Goal: Information Seeking & Learning: Check status

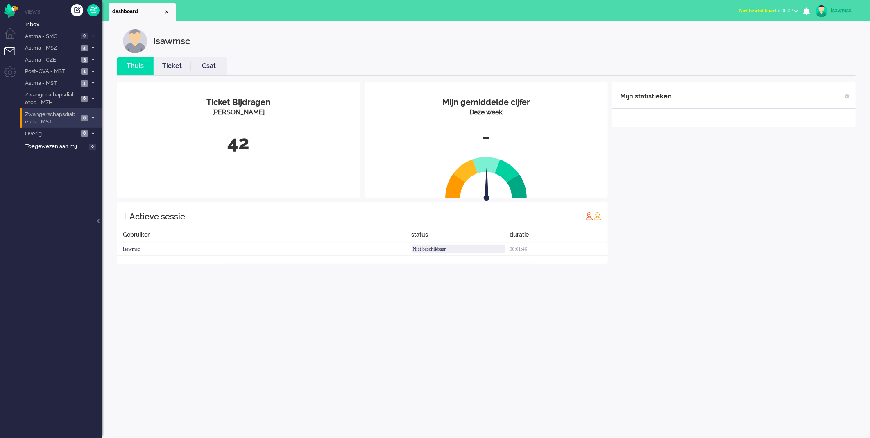
click at [84, 116] on span "6" at bounding box center [84, 118] width 7 height 6
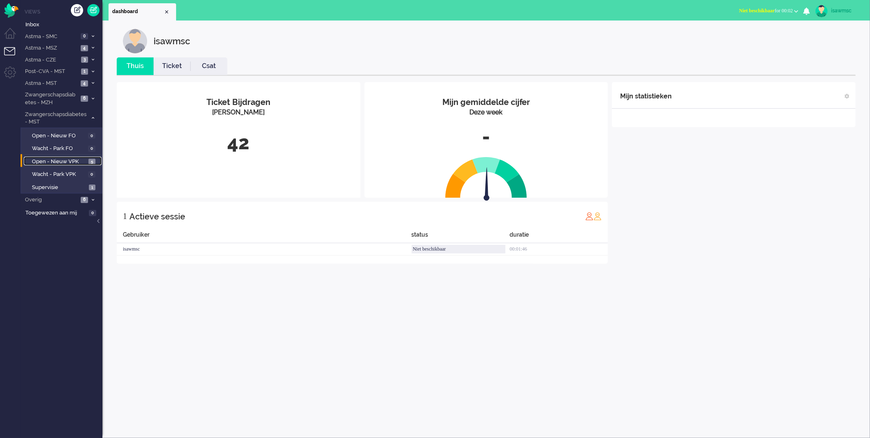
click at [84, 160] on span "Open - Nieuw VPK" at bounding box center [59, 162] width 54 height 8
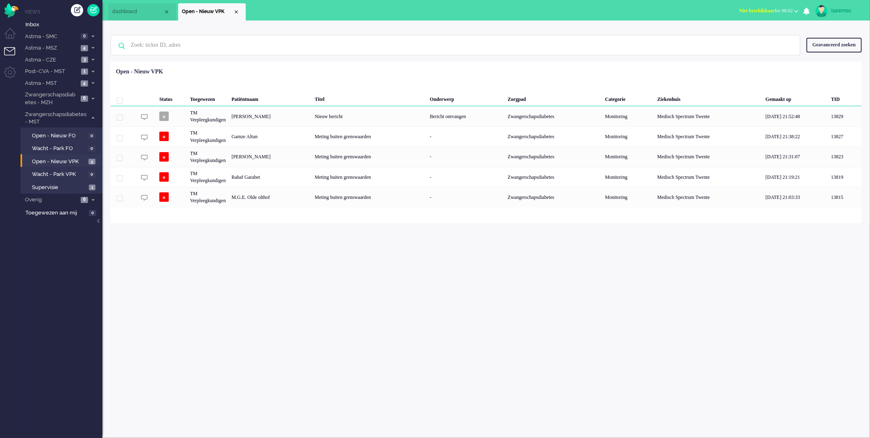
click at [295, 25] on div "Geen zoekresultaten [PERSON_NAME] nog eens Geavanceerd zoeken Geavanceerd zoeke…" at bounding box center [486, 121] width 768 height 202
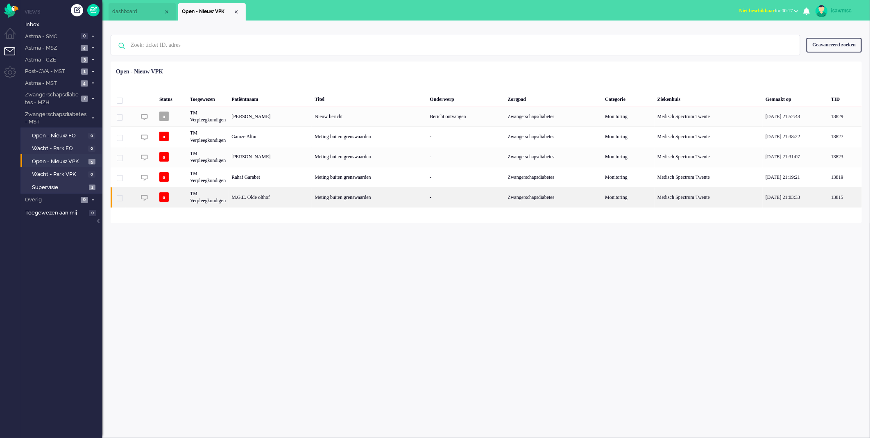
click at [295, 198] on div "M.G.E. Olde olthof" at bounding box center [270, 197] width 83 height 20
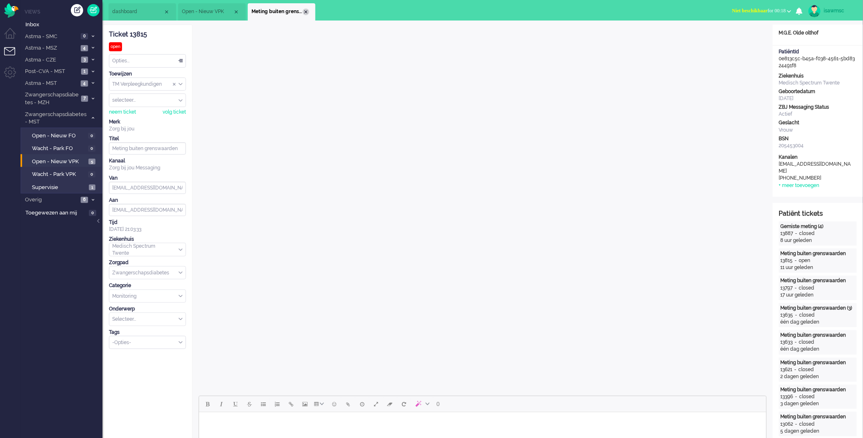
click at [305, 9] on div "Close tab" at bounding box center [306, 12] width 7 height 7
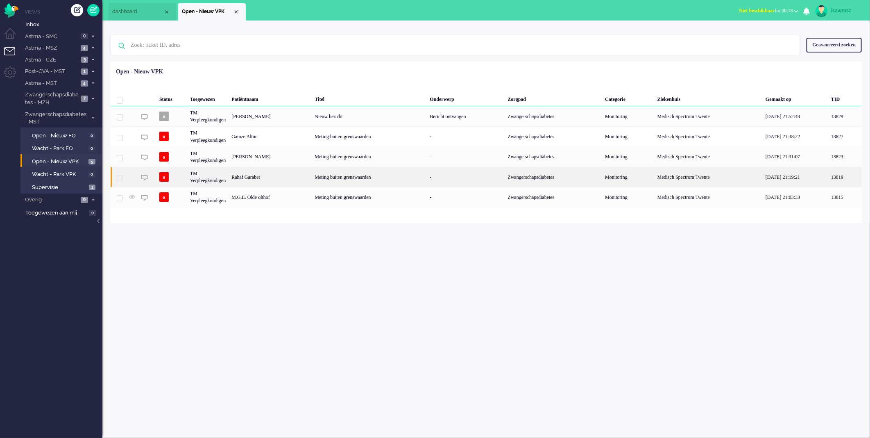
click at [334, 174] on div "Meting buiten grenswaarden" at bounding box center [369, 177] width 115 height 20
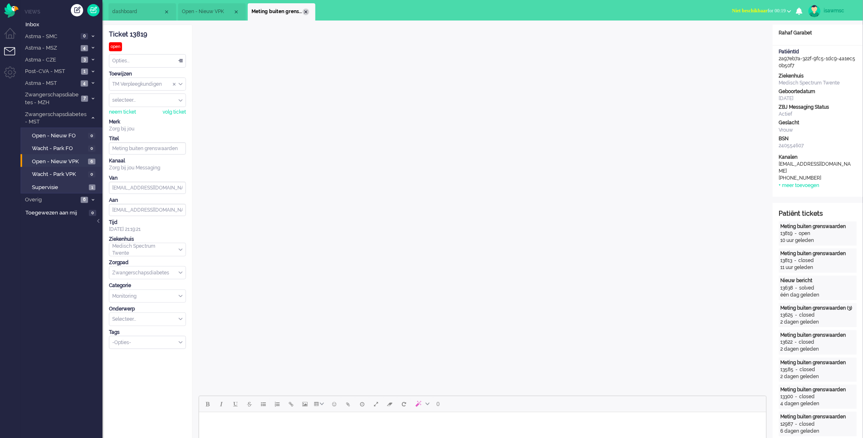
click at [307, 11] on div "Close tab" at bounding box center [306, 12] width 7 height 7
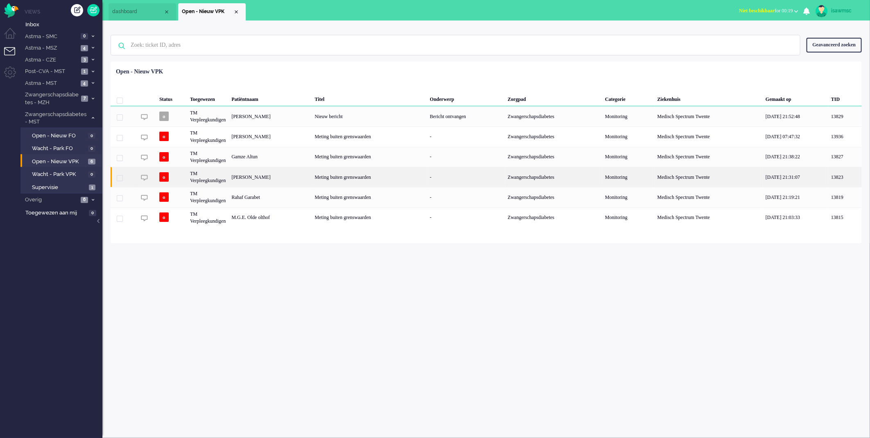
click at [298, 177] on div "[PERSON_NAME]" at bounding box center [270, 177] width 83 height 20
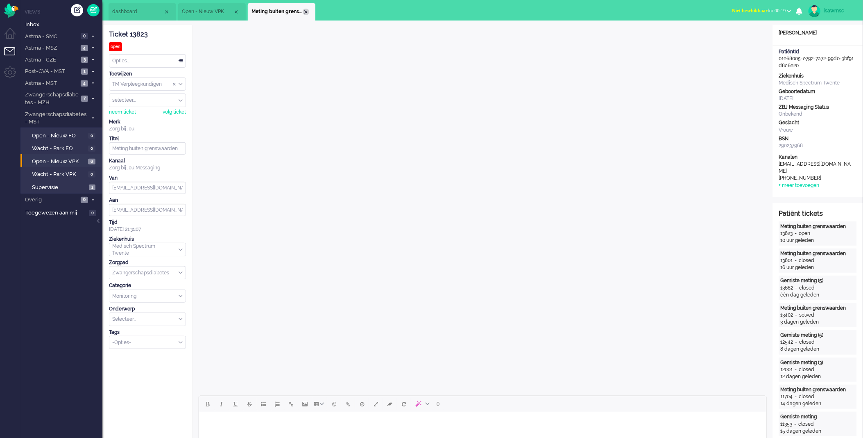
click at [306, 10] on div "Close tab" at bounding box center [306, 12] width 7 height 7
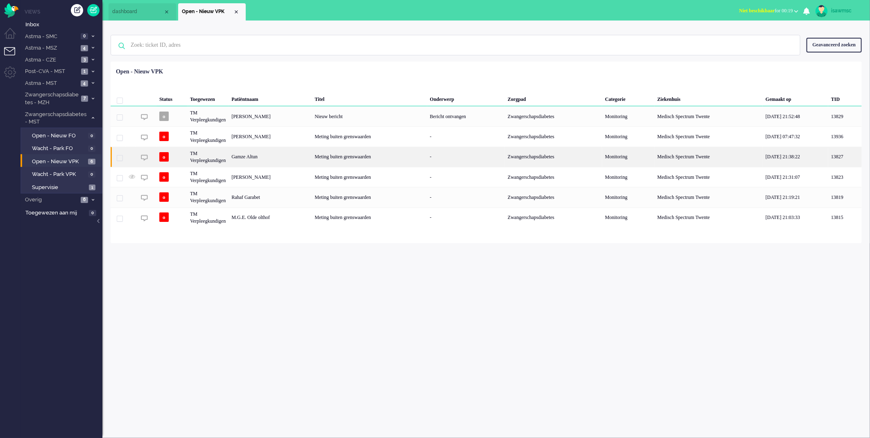
click at [279, 156] on div "Gamze Altun" at bounding box center [270, 157] width 83 height 20
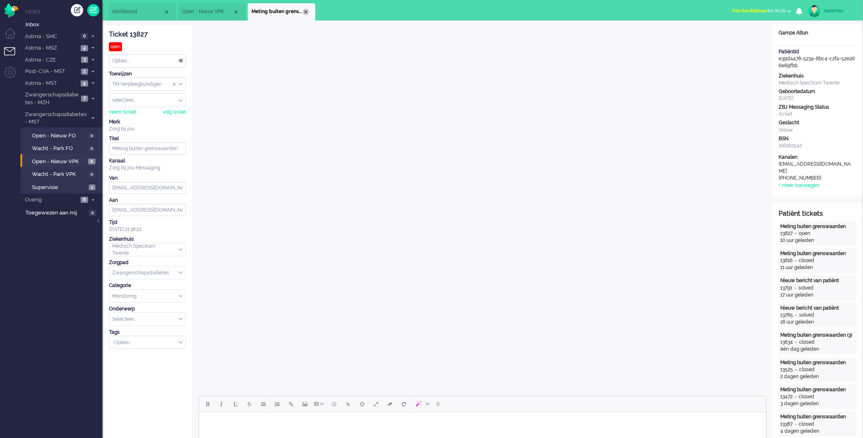
click at [306, 11] on div "Close tab" at bounding box center [306, 12] width 7 height 7
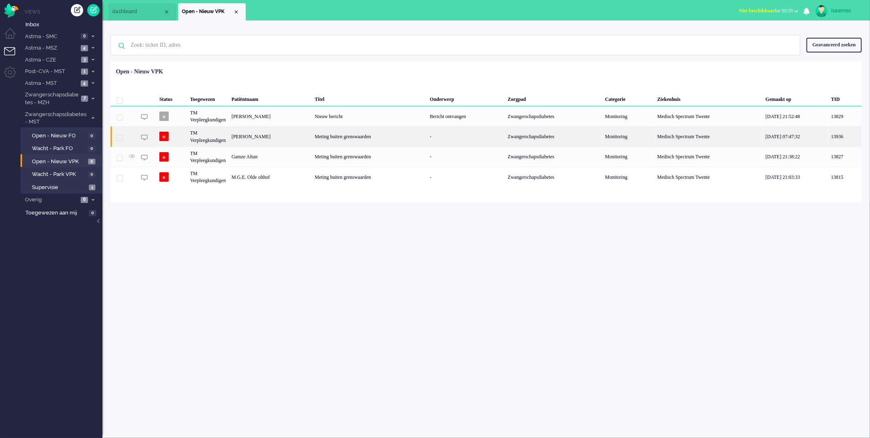
click at [310, 137] on div "[PERSON_NAME]" at bounding box center [270, 136] width 83 height 20
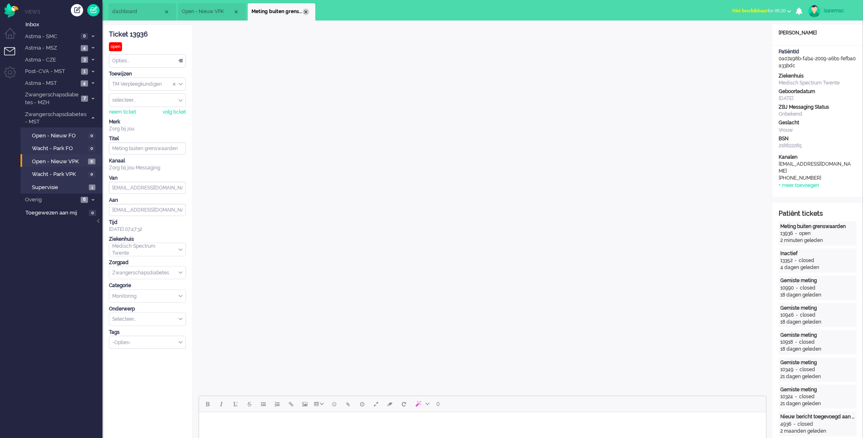
click at [308, 11] on div "Close tab" at bounding box center [306, 12] width 7 height 7
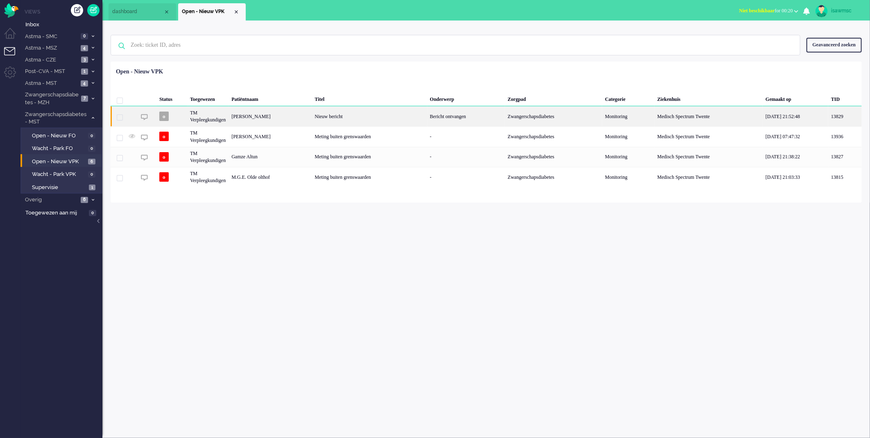
click at [288, 116] on div "[PERSON_NAME]" at bounding box center [270, 116] width 83 height 20
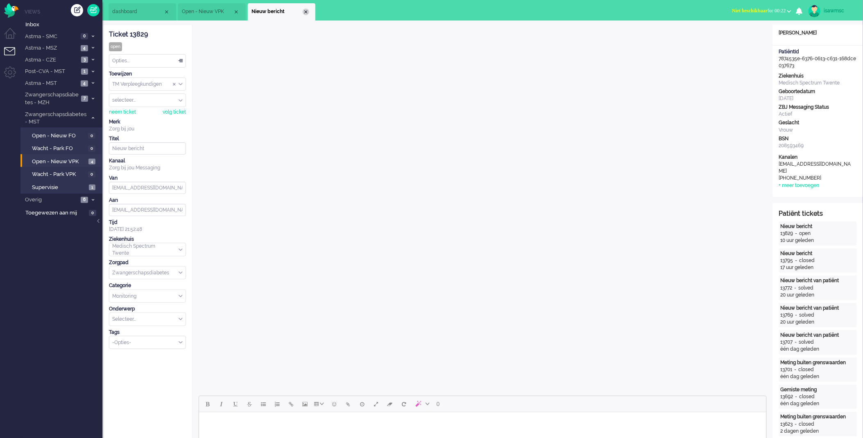
click at [307, 11] on div "Close tab" at bounding box center [306, 12] width 7 height 7
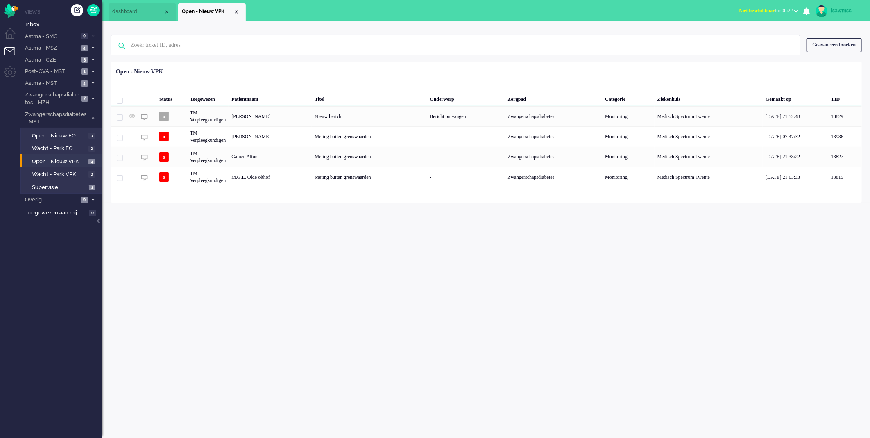
click at [298, 68] on div "Status Toegewezen Patiëntnaam Titel Onderwerp Zorgpad Categorie Ziekenhuis Gema…" at bounding box center [486, 125] width 751 height 122
click at [74, 158] on span "Open - Nieuw VPK" at bounding box center [59, 162] width 54 height 8
click at [73, 84] on span "Astma - MST" at bounding box center [51, 83] width 54 height 8
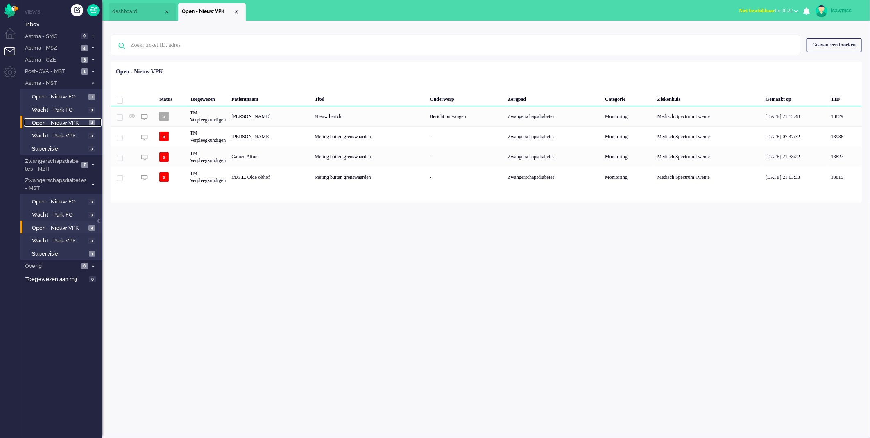
click at [87, 123] on link "Open - Nieuw VPK 1" at bounding box center [63, 122] width 78 height 9
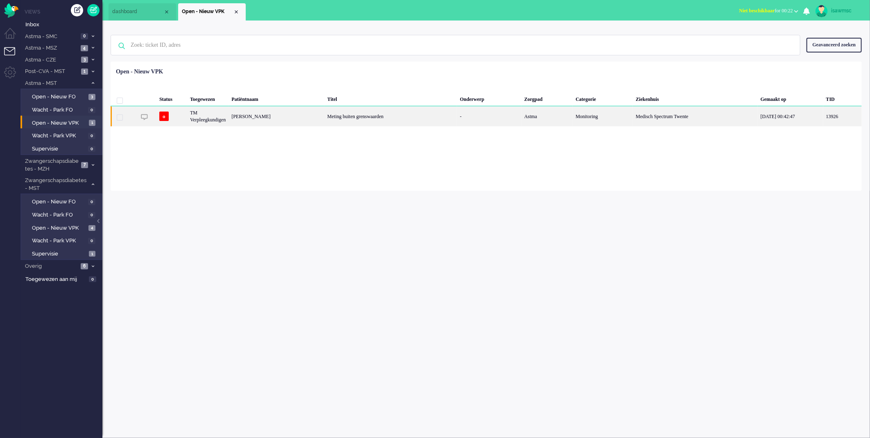
click at [201, 116] on div "TM Verpleegkundigen" at bounding box center [207, 116] width 41 height 20
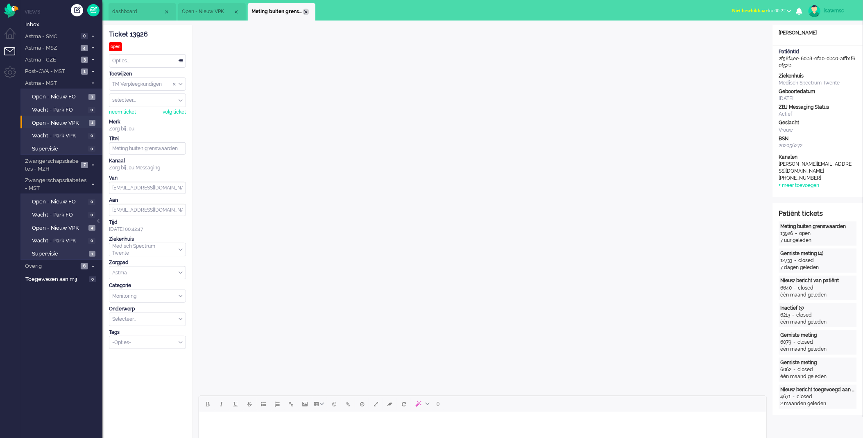
click at [304, 11] on div "Close tab" at bounding box center [306, 12] width 7 height 7
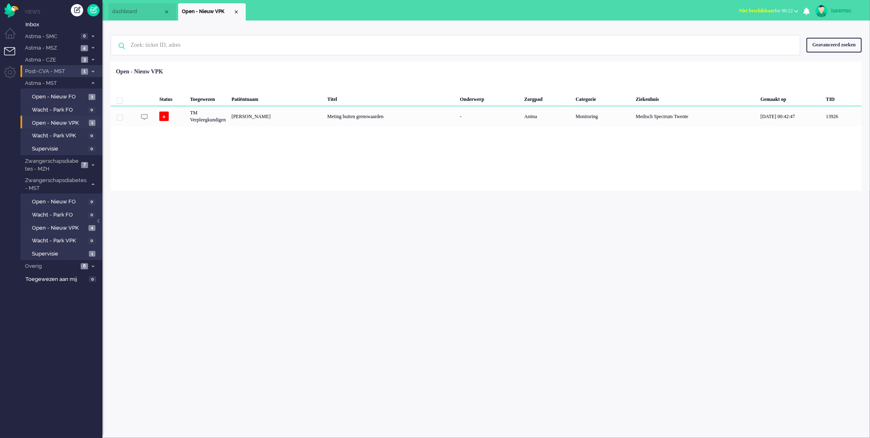
click at [83, 74] on span "1" at bounding box center [84, 71] width 7 height 6
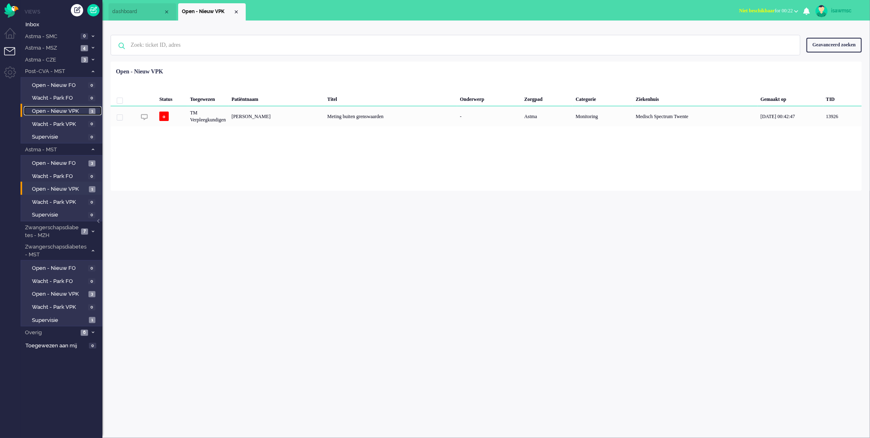
click at [85, 106] on link "Open - Nieuw VPK 1" at bounding box center [63, 110] width 78 height 9
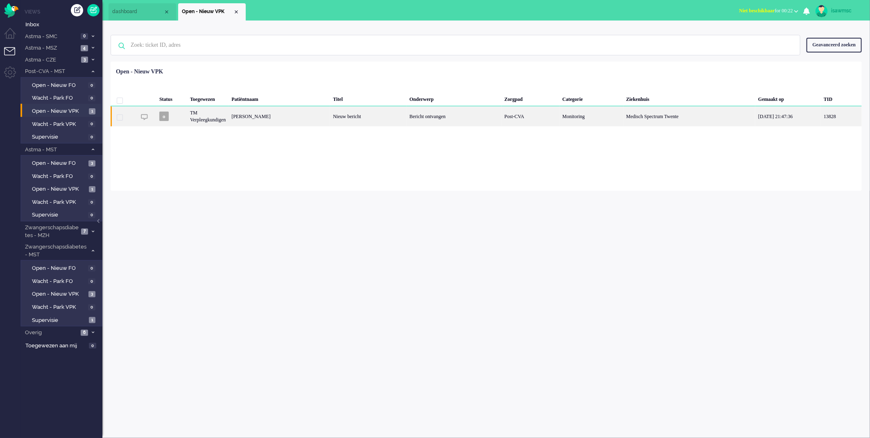
click at [304, 121] on div "[PERSON_NAME]" at bounding box center [280, 116] width 102 height 20
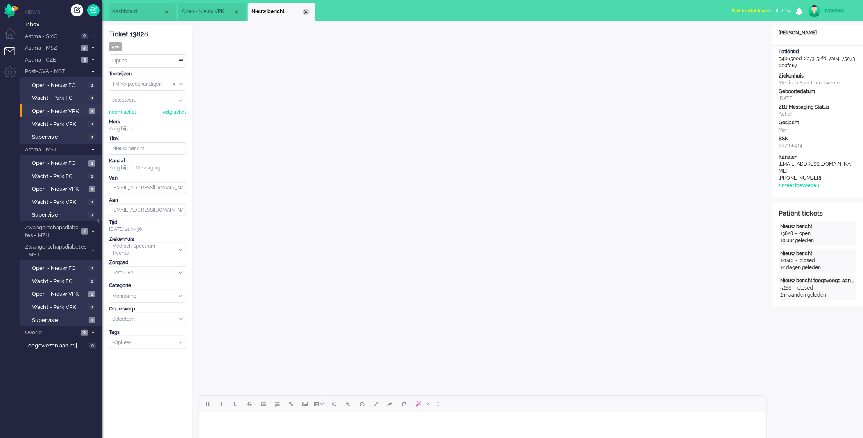
click at [306, 11] on div "Close tab" at bounding box center [306, 12] width 7 height 7
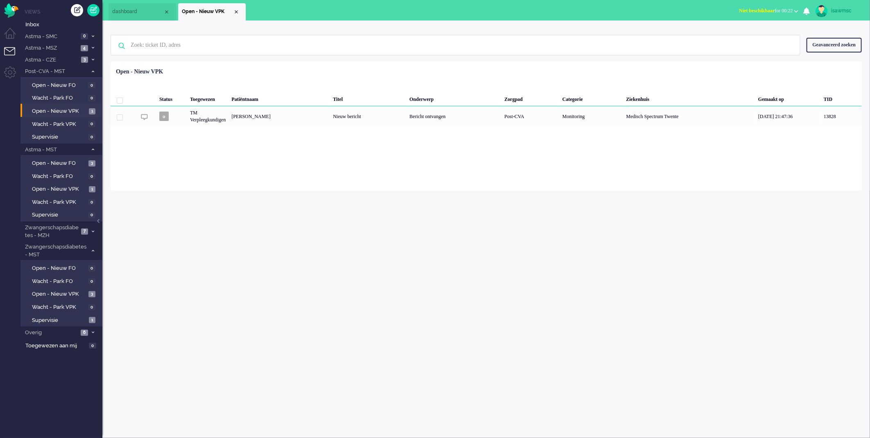
click at [152, 165] on div "Loading... Status Toegewezen Patiëntnaam Titel Onderwerp Zorgpad Categorie Ziek…" at bounding box center [486, 125] width 751 height 129
click at [90, 160] on span "3" at bounding box center [91, 163] width 7 height 6
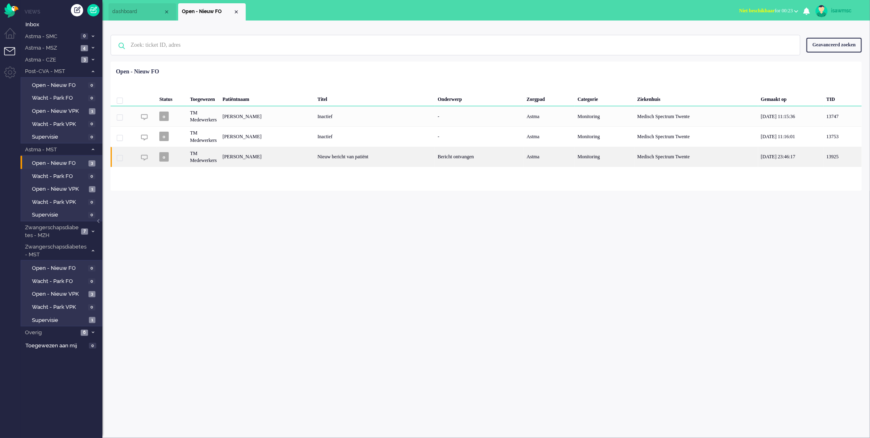
click at [279, 161] on div "[PERSON_NAME]" at bounding box center [267, 157] width 95 height 20
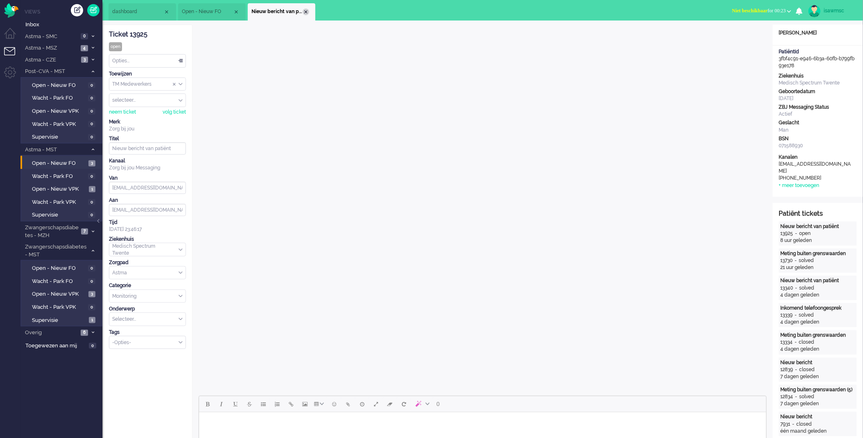
click at [305, 11] on div "Close tab" at bounding box center [306, 12] width 7 height 7
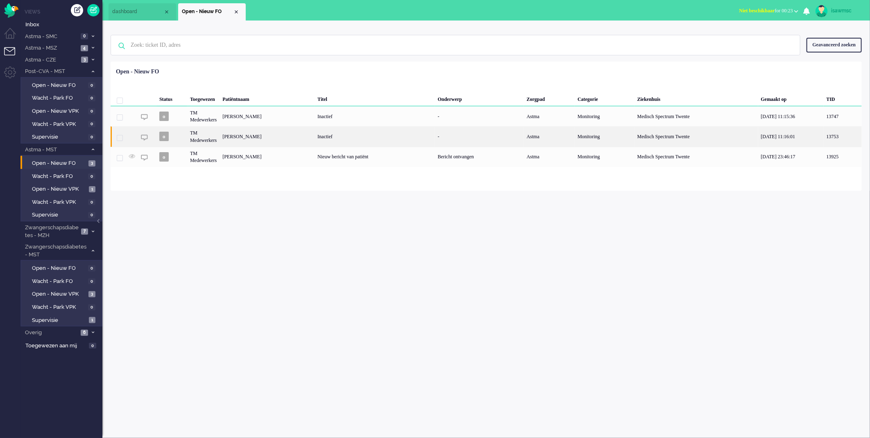
click at [315, 136] on div "[PERSON_NAME]" at bounding box center [267, 136] width 95 height 20
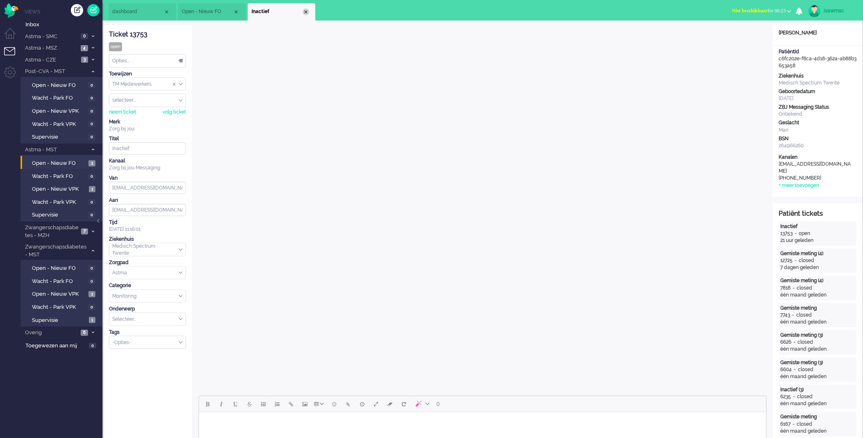
click at [307, 14] on div "Close tab" at bounding box center [306, 12] width 7 height 7
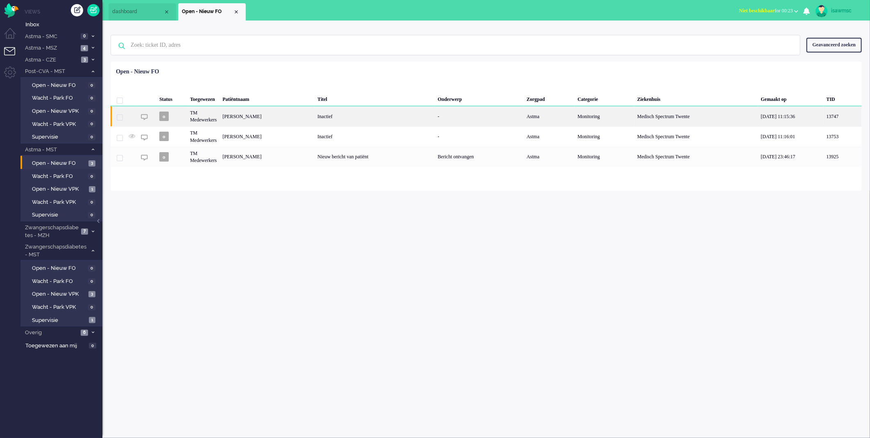
click at [293, 119] on div "[PERSON_NAME]" at bounding box center [267, 116] width 95 height 20
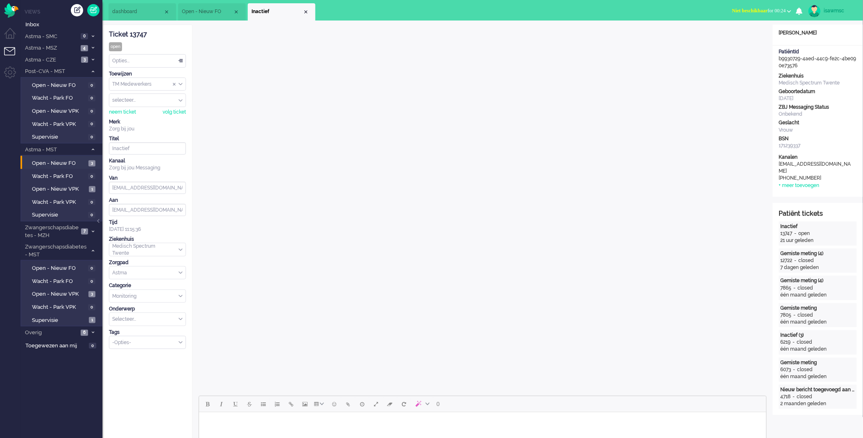
click at [306, 12] on div "Close tab" at bounding box center [306, 12] width 7 height 7
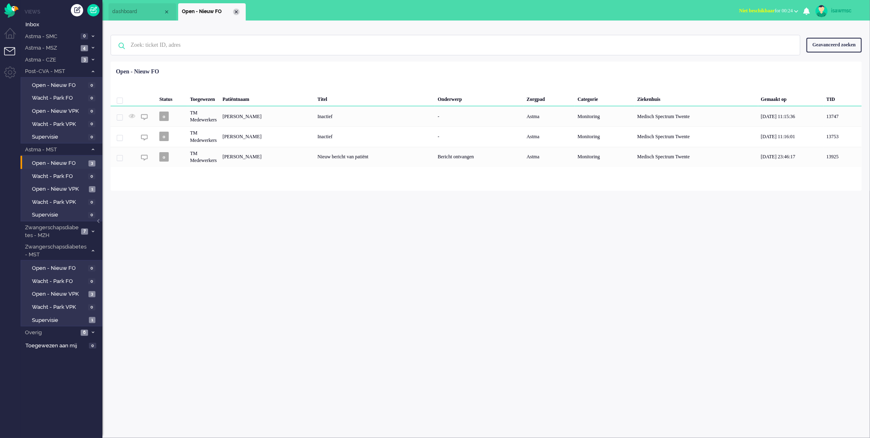
click at [237, 14] on div "Close tab" at bounding box center [236, 12] width 7 height 7
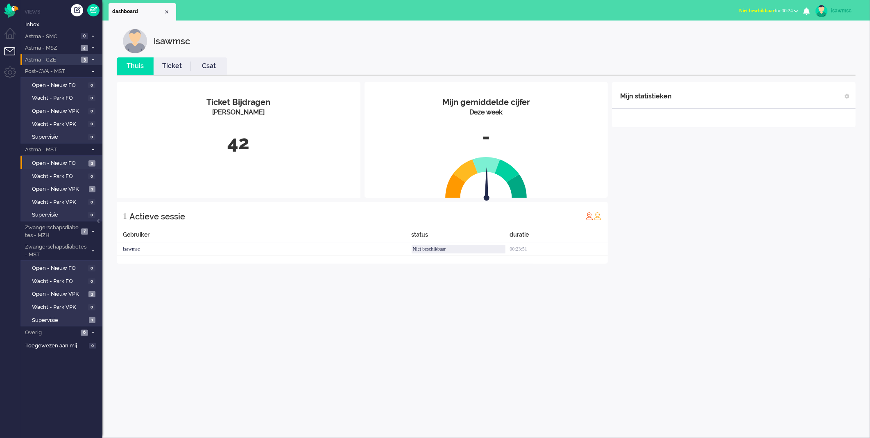
click at [90, 58] on span at bounding box center [93, 60] width 6 height 5
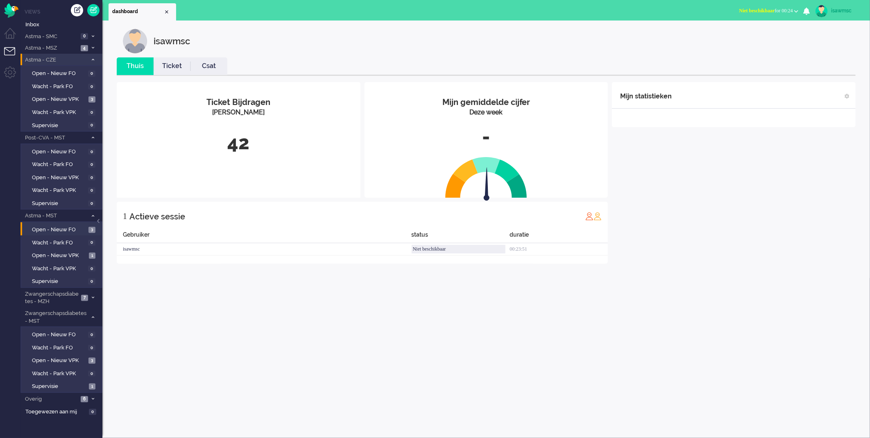
click at [90, 58] on span at bounding box center [93, 60] width 6 height 5
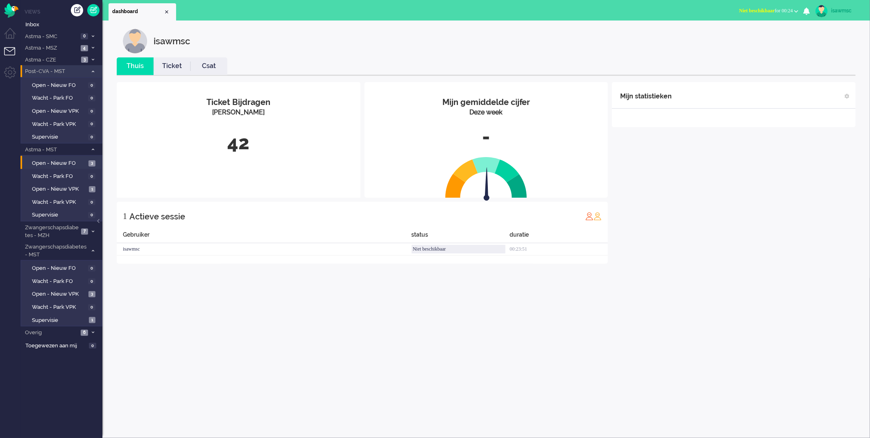
click at [91, 73] on span at bounding box center [93, 71] width 6 height 5
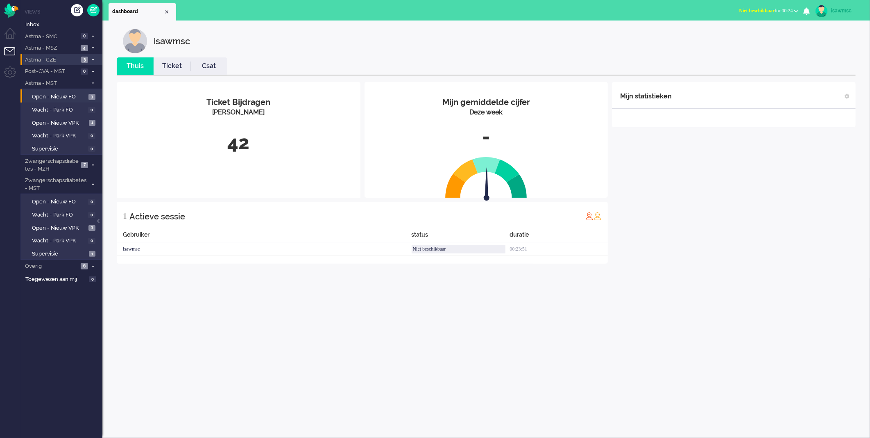
click at [89, 57] on li "Astma - CZE 3" at bounding box center [61, 60] width 82 height 12
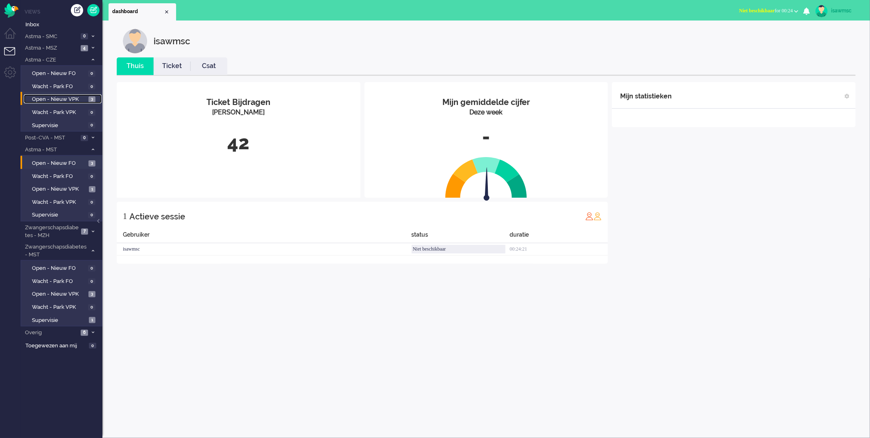
click at [89, 100] on span "3" at bounding box center [91, 99] width 7 height 6
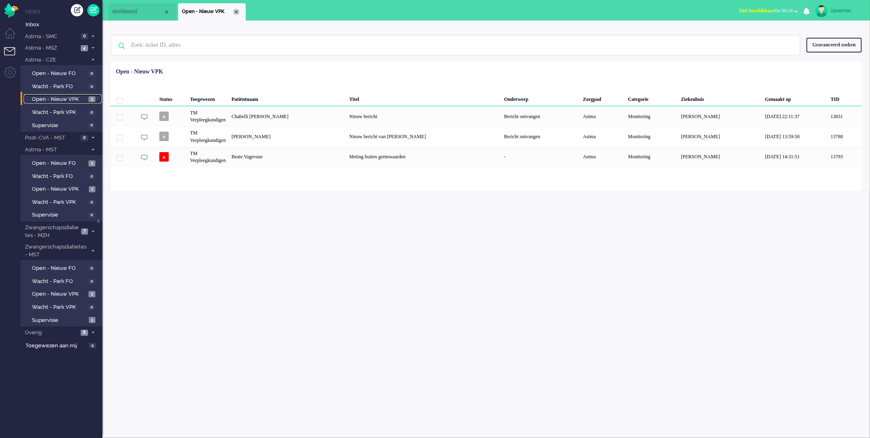
click at [234, 14] on div "Close tab" at bounding box center [236, 12] width 7 height 7
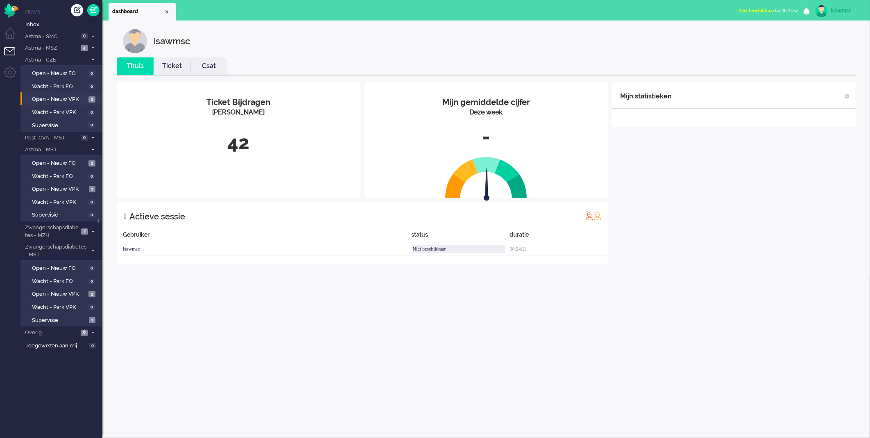
click at [177, 67] on link "Ticket" at bounding box center [172, 65] width 37 height 9
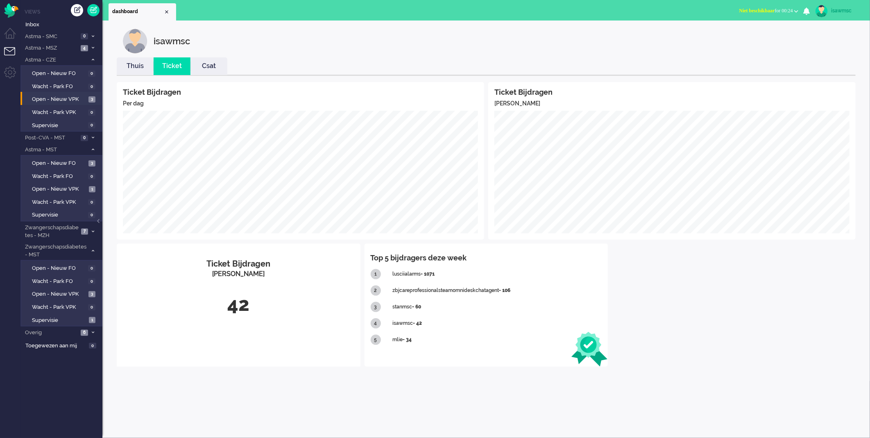
click at [125, 63] on link "Thuis" at bounding box center [135, 65] width 37 height 9
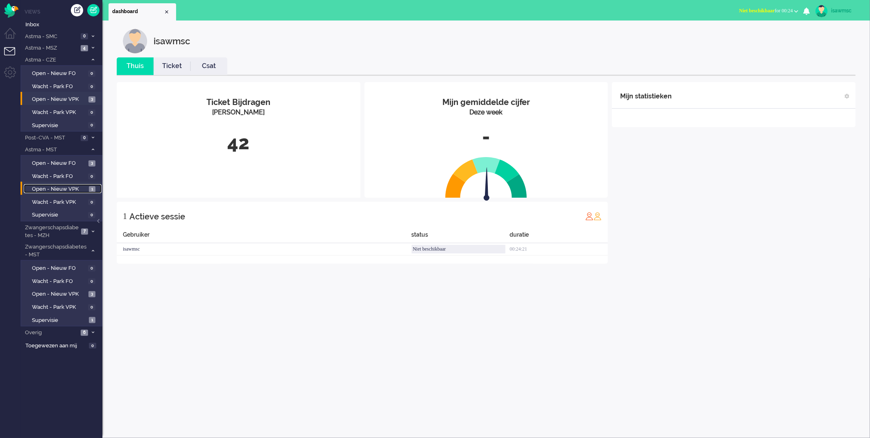
click at [64, 187] on span "Open - Nieuw VPK" at bounding box center [59, 189] width 55 height 8
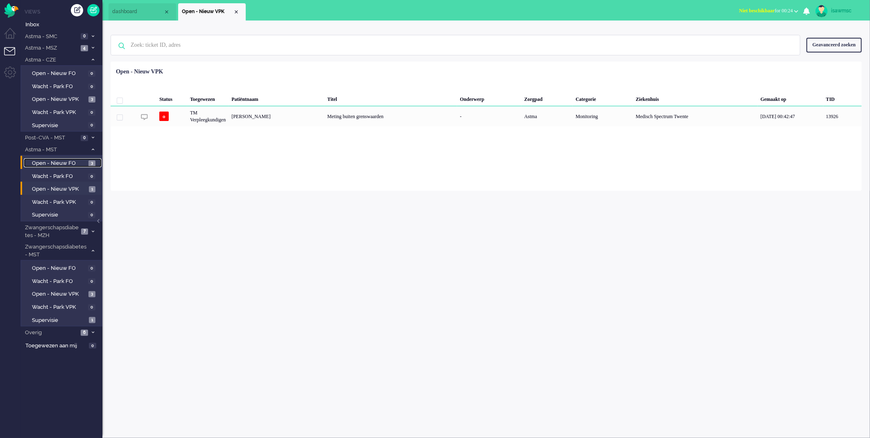
click at [74, 160] on span "Open - Nieuw FO" at bounding box center [59, 163] width 54 height 8
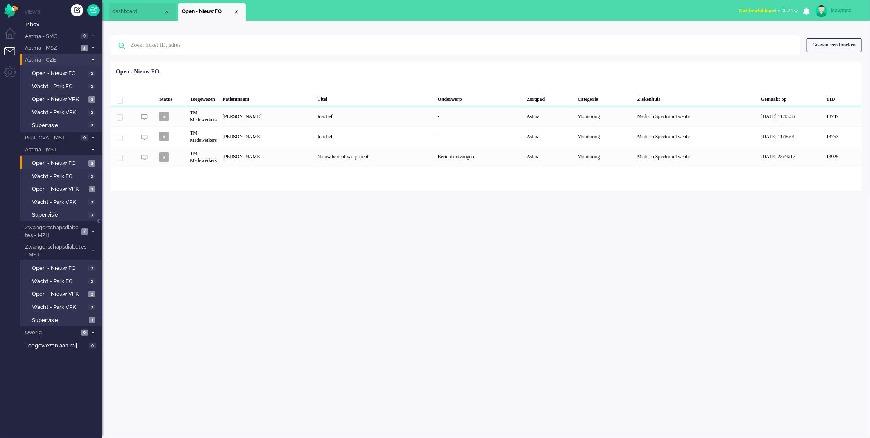
click at [87, 61] on li "Astma - CZE 3" at bounding box center [61, 60] width 82 height 12
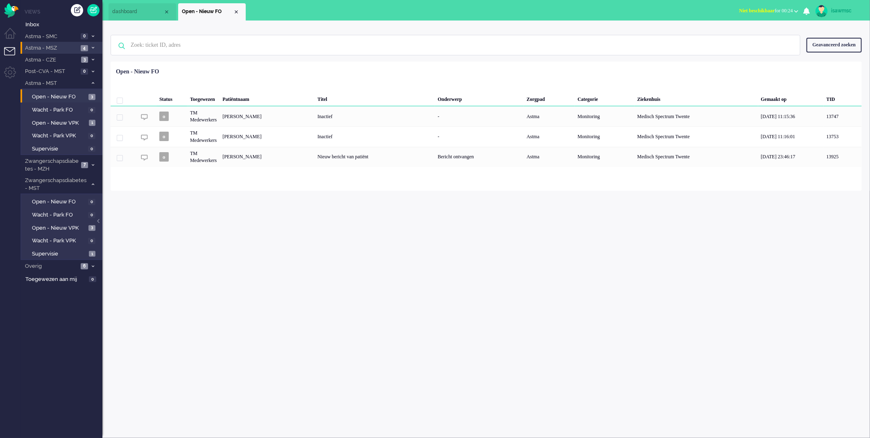
click at [79, 48] on li "Astma - MSZ 4" at bounding box center [61, 48] width 82 height 12
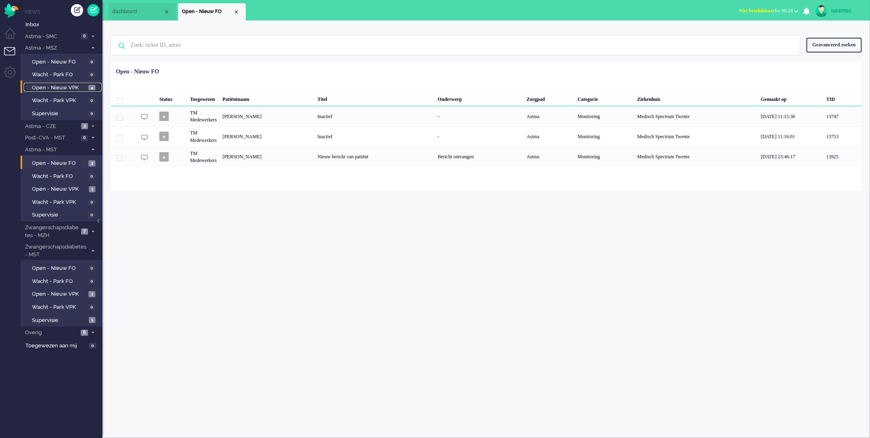
click at [79, 86] on span "Open - Nieuw VPK" at bounding box center [59, 88] width 54 height 8
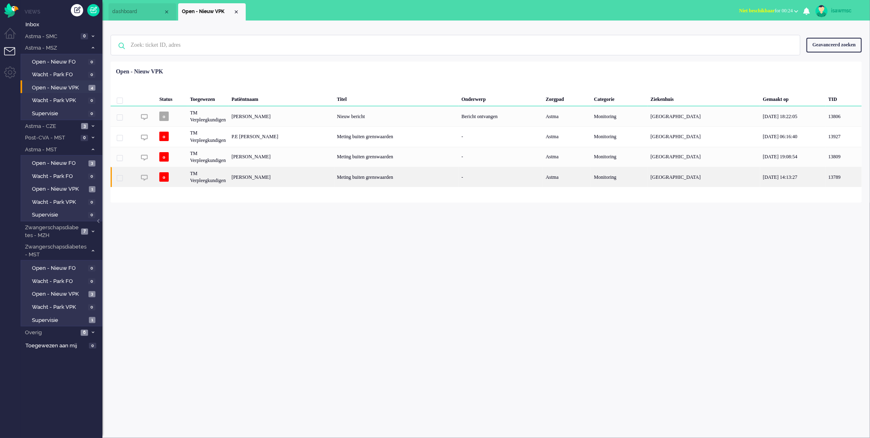
click at [299, 181] on div "[PERSON_NAME]" at bounding box center [281, 177] width 105 height 20
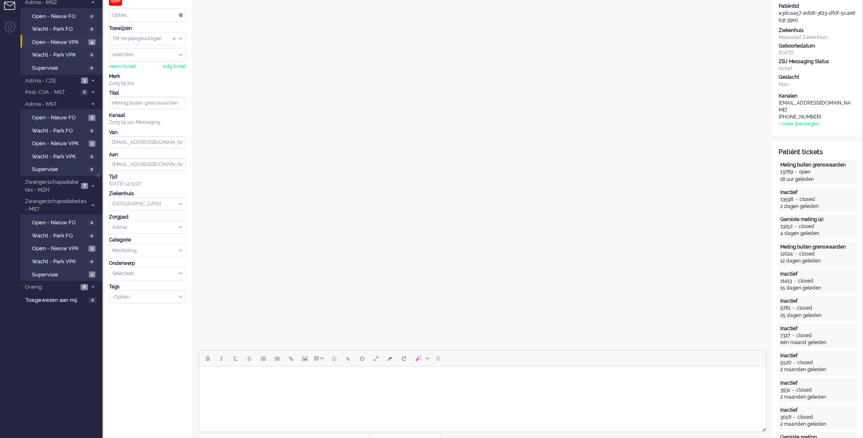
scroll to position [227, 0]
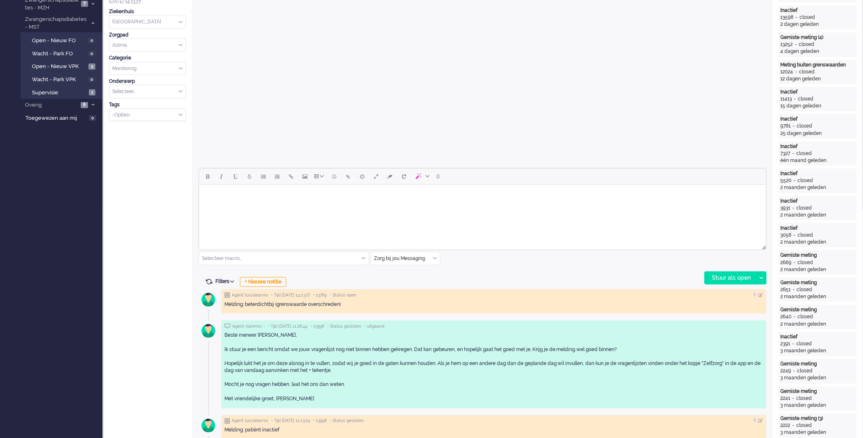
click at [335, 205] on html at bounding box center [482, 194] width 567 height 21
click at [338, 201] on body "Rich Text Area. Press ALT-0 for help." at bounding box center [482, 194] width 561 height 14
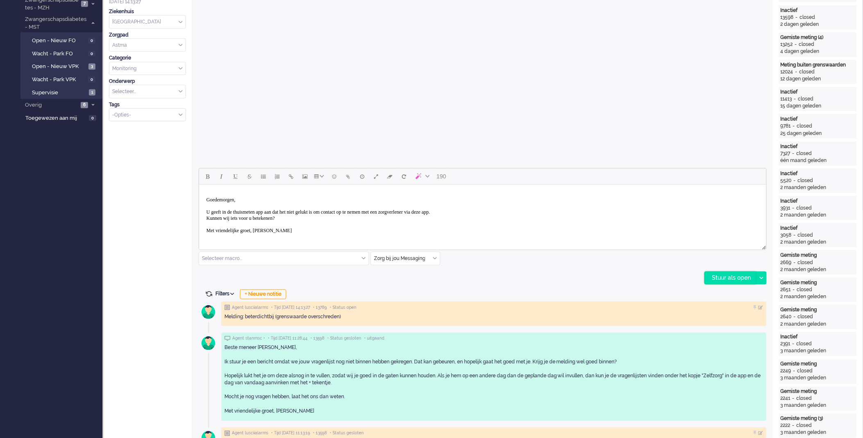
click at [721, 276] on div "Stuur als open" at bounding box center [730, 278] width 51 height 12
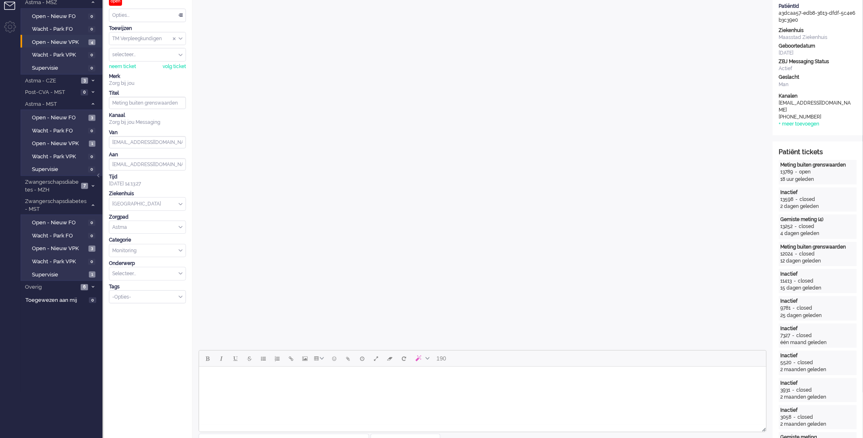
scroll to position [0, 0]
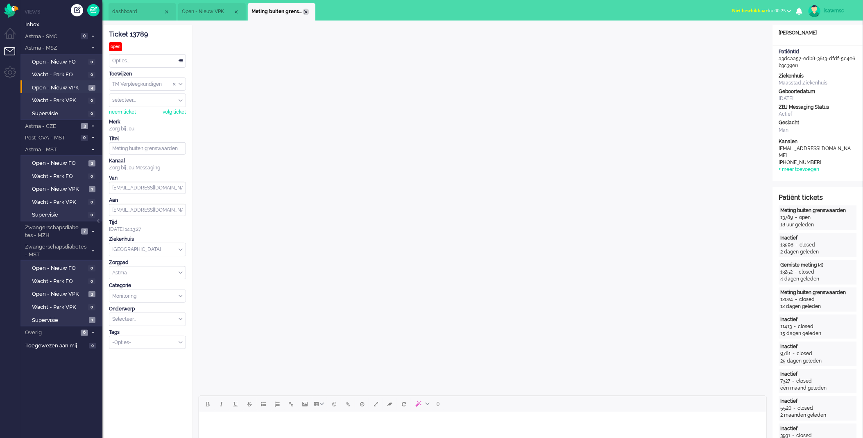
click at [307, 13] on div "Close tab" at bounding box center [306, 12] width 7 height 7
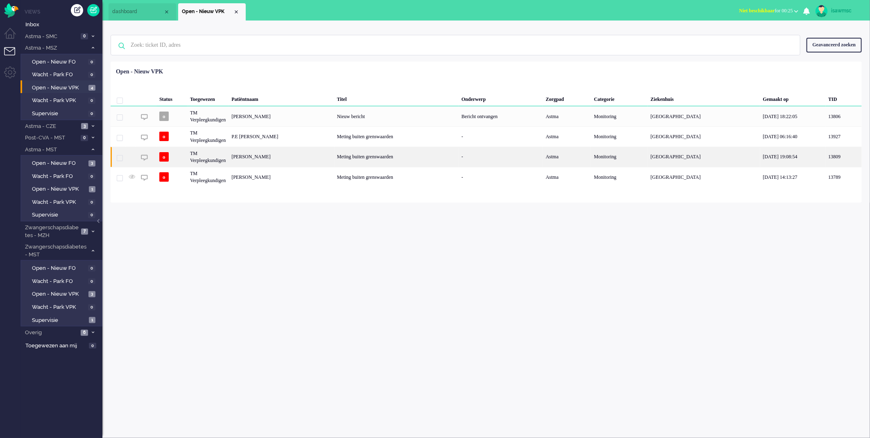
click at [286, 158] on div "[PERSON_NAME]" at bounding box center [281, 157] width 105 height 20
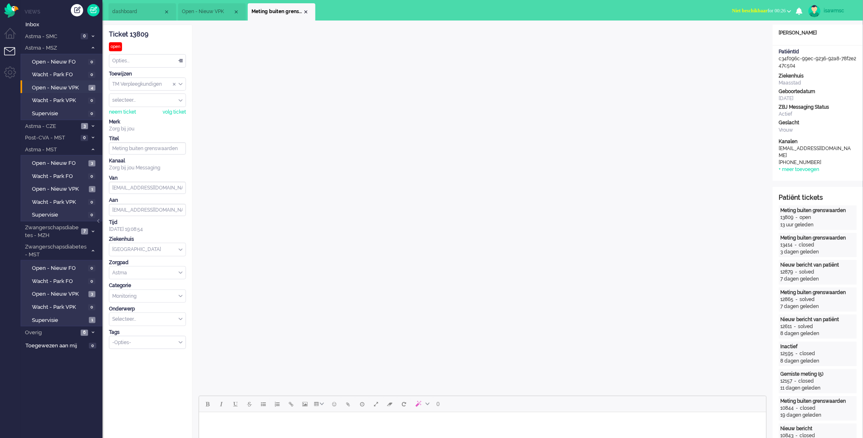
click at [306, 13] on div "Close tab" at bounding box center [306, 12] width 7 height 7
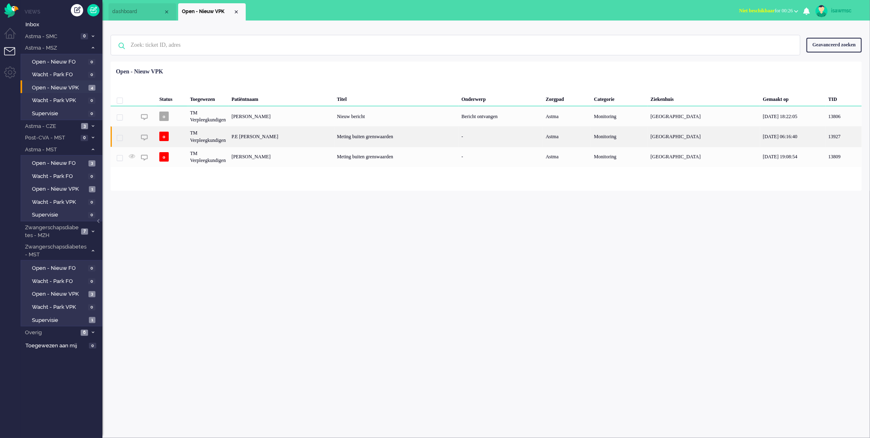
click at [337, 140] on div "Meting buiten grenswaarden" at bounding box center [396, 136] width 125 height 20
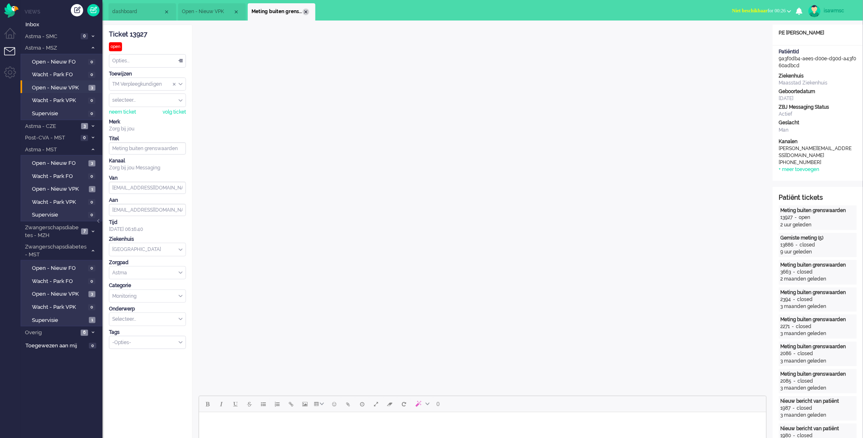
click at [305, 10] on div "Close tab" at bounding box center [306, 12] width 7 height 7
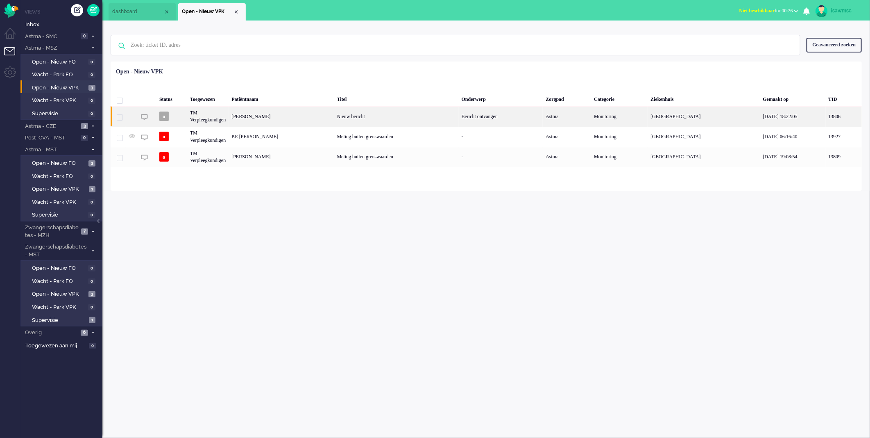
click at [283, 115] on div "[PERSON_NAME]" at bounding box center [281, 116] width 105 height 20
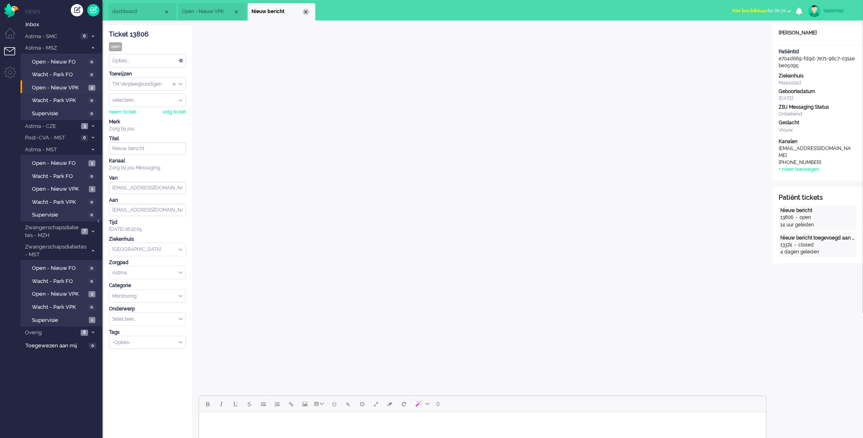
click at [305, 11] on div "Close tab" at bounding box center [306, 12] width 7 height 7
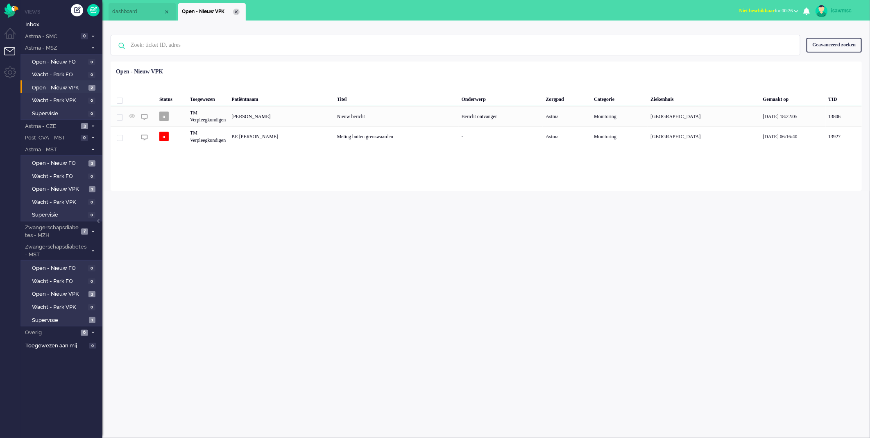
click at [239, 15] on li "Open - Nieuw VPK" at bounding box center [212, 11] width 68 height 17
click at [237, 13] on div "Close tab" at bounding box center [236, 12] width 7 height 7
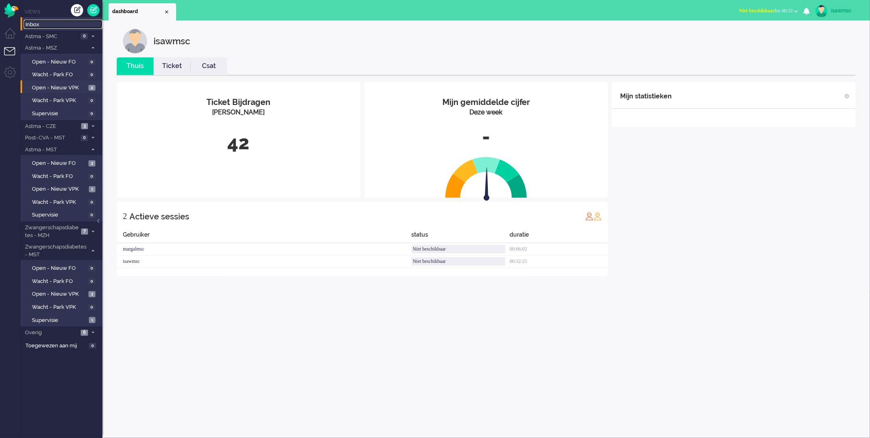
click at [36, 25] on span "Inbox" at bounding box center [63, 25] width 77 height 8
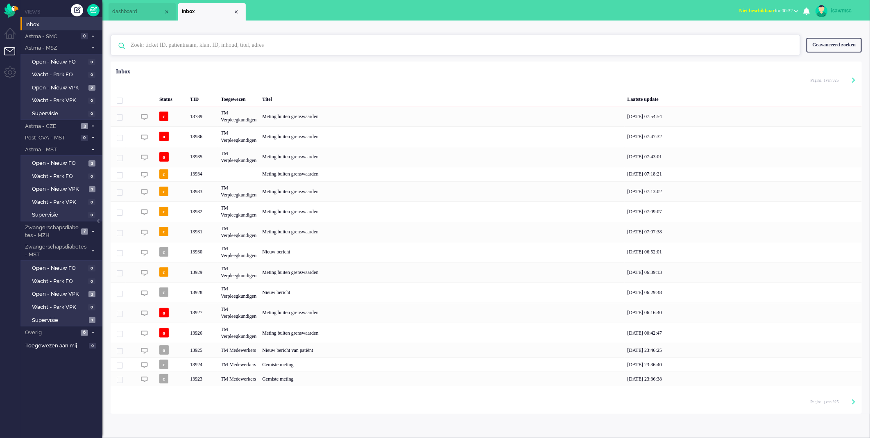
click at [254, 48] on input "text" at bounding box center [457, 45] width 664 height 20
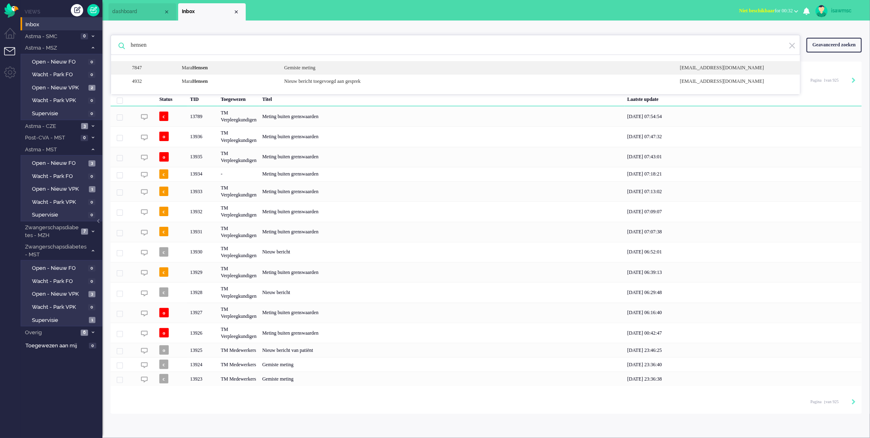
click at [263, 70] on div "[PERSON_NAME]" at bounding box center [227, 67] width 102 height 7
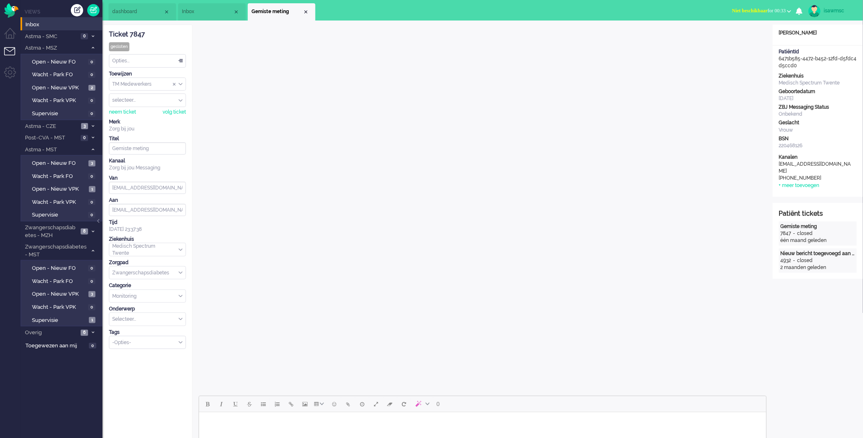
click at [305, 13] on div "Close tab" at bounding box center [306, 12] width 7 height 7
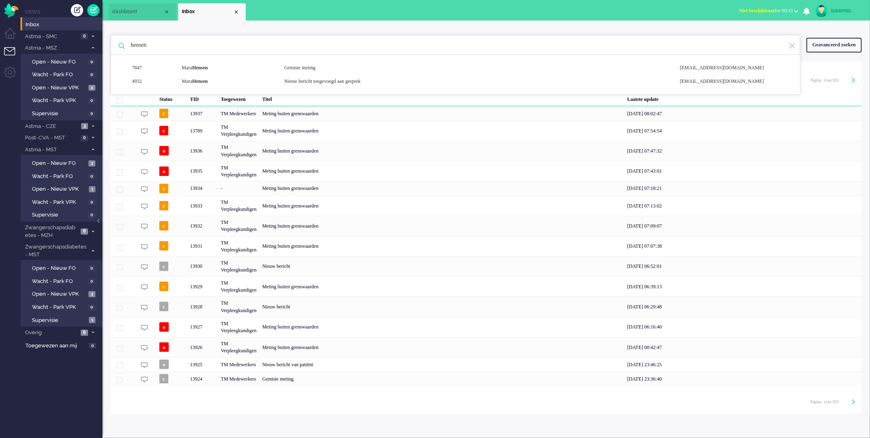
drag, startPoint x: 164, startPoint y: 49, endPoint x: 111, endPoint y: 48, distance: 52.9
click at [111, 48] on div "hensen 7847 [PERSON_NAME] Gemiste meting [EMAIL_ADDRESS][DOMAIN_NAME] 4932 [PER…" at bounding box center [456, 45] width 690 height 20
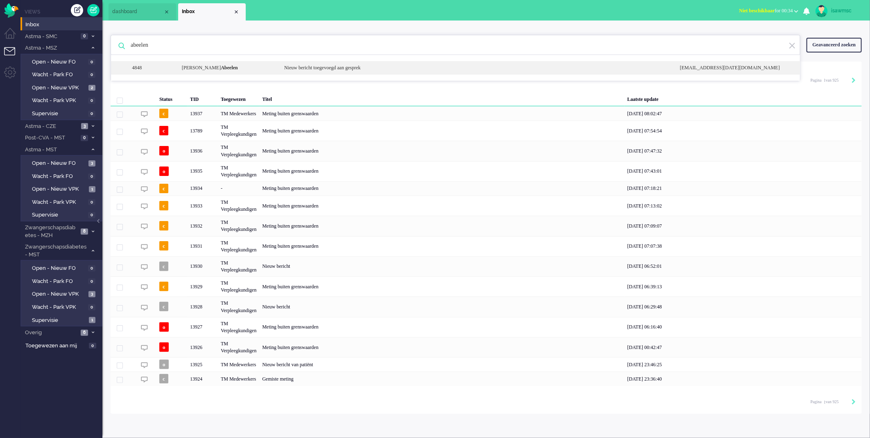
click at [230, 66] on div "[PERSON_NAME]" at bounding box center [227, 67] width 102 height 7
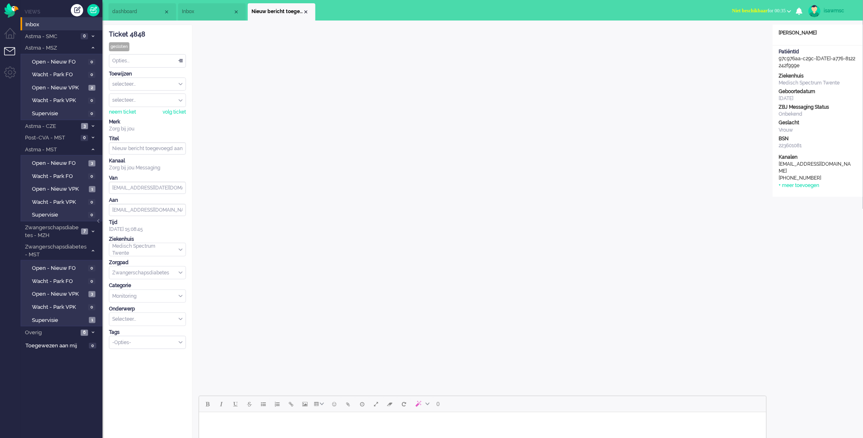
click at [302, 14] on span "Nieuw bericht toegevoegd aan gesprek" at bounding box center [277, 11] width 51 height 7
click at [306, 12] on div "Close tab" at bounding box center [306, 12] width 7 height 7
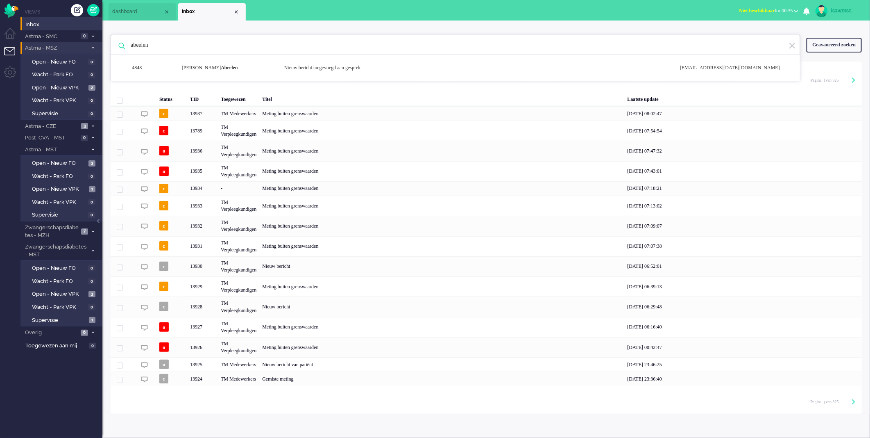
drag, startPoint x: 167, startPoint y: 47, endPoint x: 70, endPoint y: 47, distance: 96.7
click at [70, 47] on div "Thuis Dashboard [GEOGRAPHIC_DATA] Volgen [GEOGRAPHIC_DATA] release_2.1.2 Views …" at bounding box center [435, 219] width 870 height 438
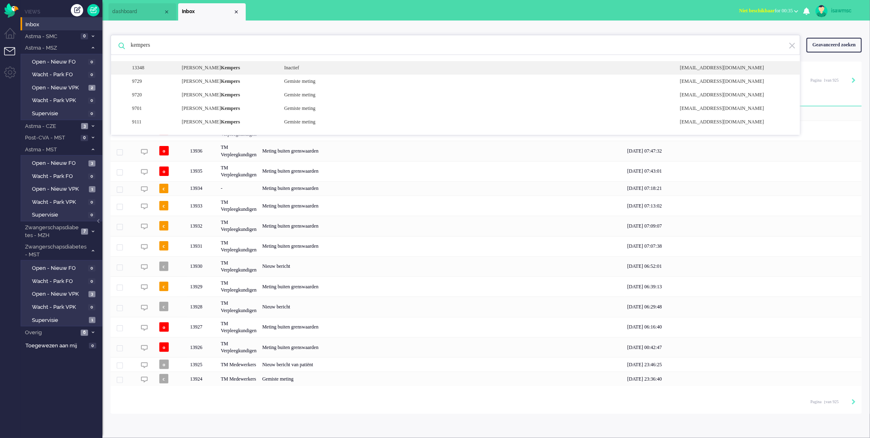
type input "kempers"
click at [229, 70] on div "[PERSON_NAME]" at bounding box center [227, 67] width 102 height 7
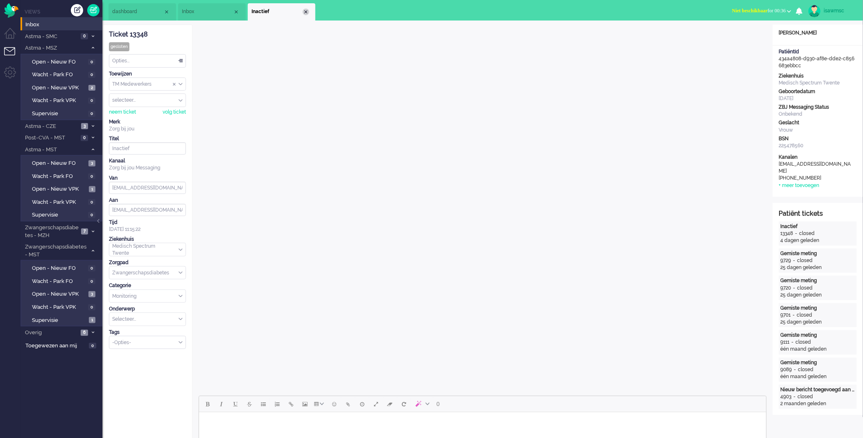
click at [306, 14] on div "Close tab" at bounding box center [306, 12] width 7 height 7
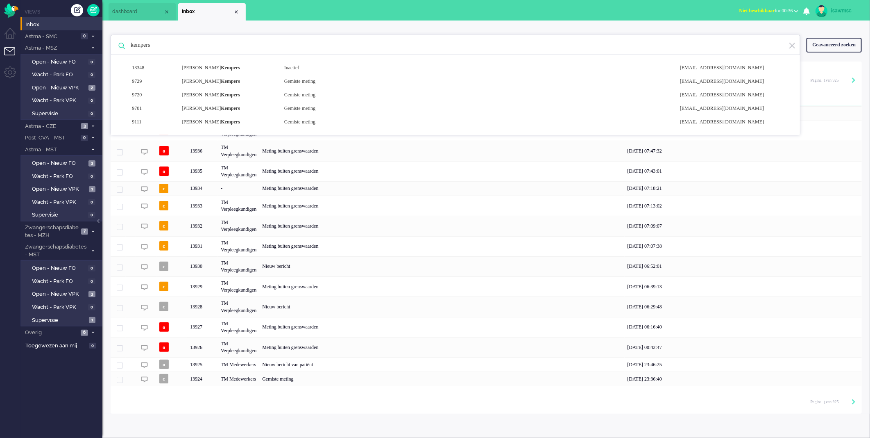
click at [255, 9] on ul "dashboard Inbox" at bounding box center [407, 10] width 596 height 20
click at [274, 32] on div "kempers 13348 [PERSON_NAME] Inactief [EMAIL_ADDRESS][DOMAIN_NAME] 9729 [PERSON_…" at bounding box center [486, 45] width 751 height 33
click at [306, 7] on ul "dashboard Inbox" at bounding box center [407, 10] width 596 height 20
click at [162, 26] on div "kempers 13348 [PERSON_NAME] Inactief [EMAIL_ADDRESS][DOMAIN_NAME] 9729 [PERSON_…" at bounding box center [486, 216] width 768 height 393
click at [238, 11] on div "Close tab" at bounding box center [236, 12] width 7 height 7
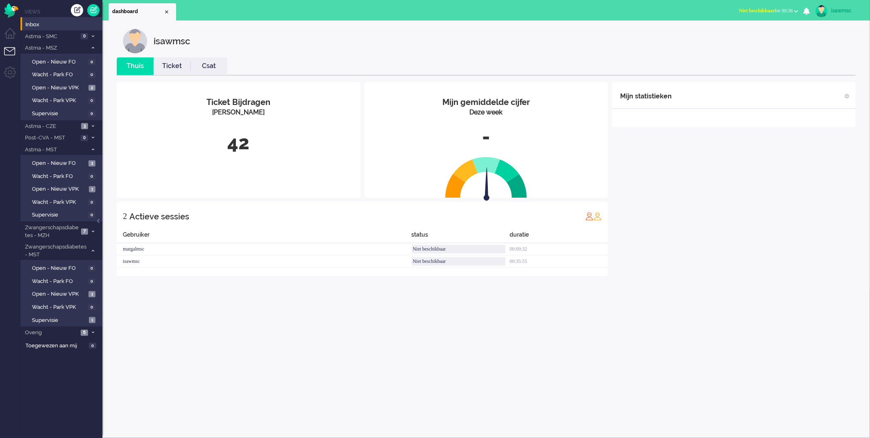
click at [259, 13] on ul "dashboard" at bounding box center [407, 10] width 596 height 20
click at [40, 25] on span "Inbox" at bounding box center [63, 25] width 77 height 8
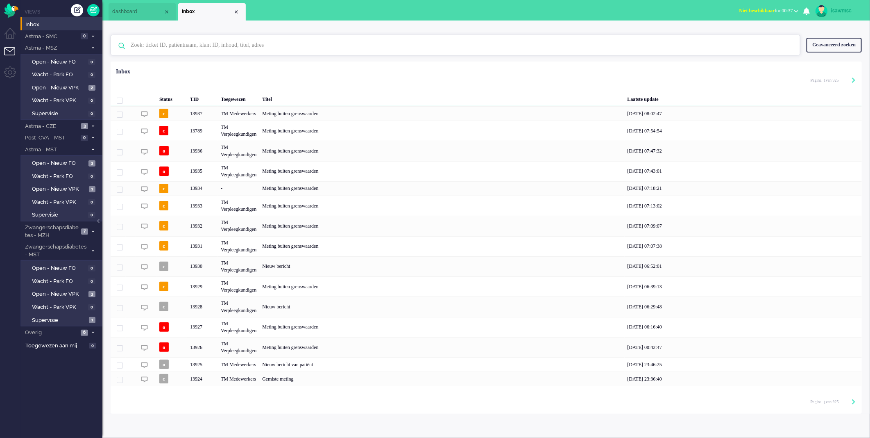
click at [183, 45] on input "text" at bounding box center [457, 45] width 664 height 20
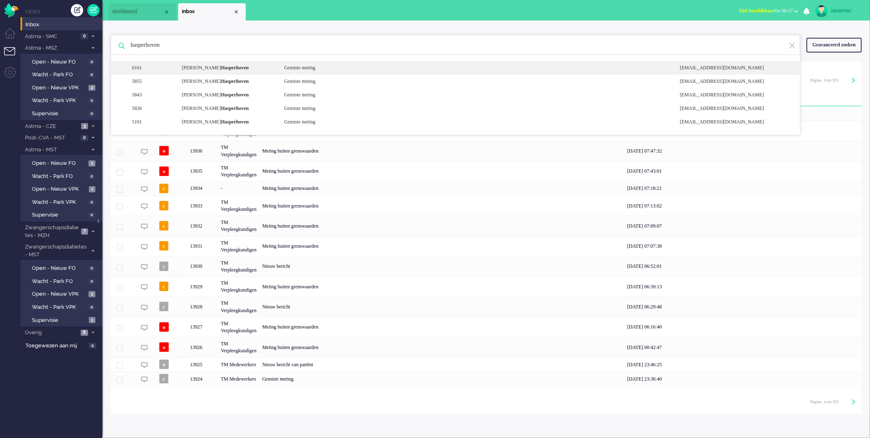
type input "hasperhoven"
click at [226, 68] on b "Hasperhoven" at bounding box center [235, 68] width 28 height 6
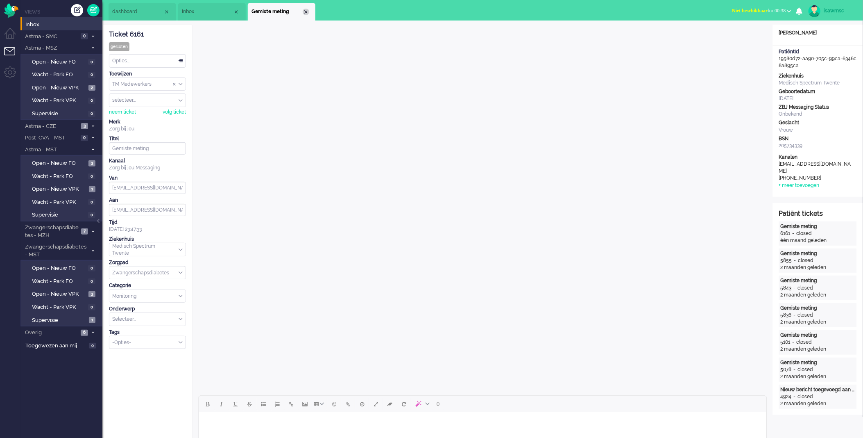
click at [307, 11] on div "Close tab" at bounding box center [306, 12] width 7 height 7
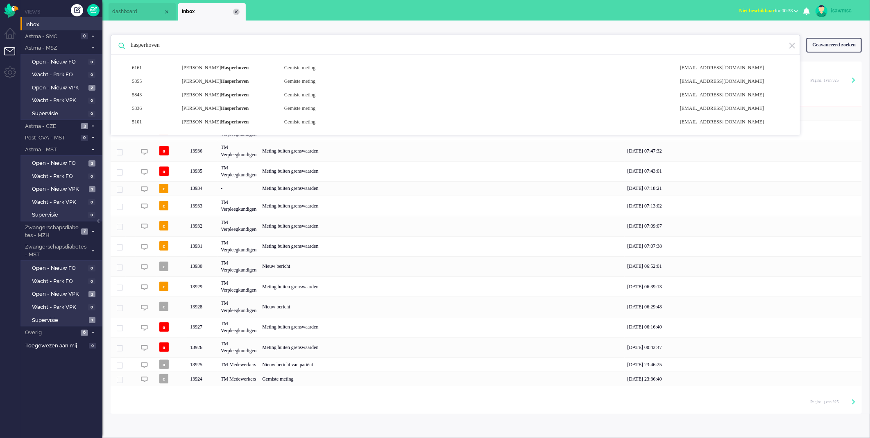
click at [238, 11] on div "Close tab" at bounding box center [236, 12] width 7 height 7
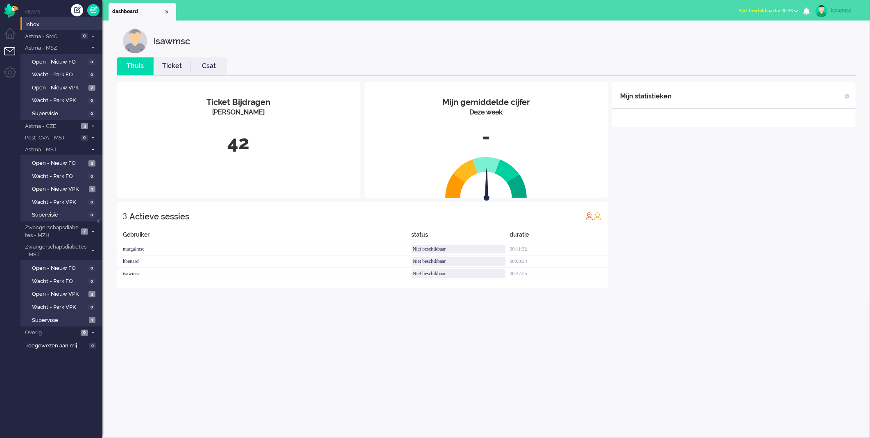
click at [298, 10] on ul "dashboard" at bounding box center [407, 10] width 596 height 20
